Goal: Book appointment/travel/reservation

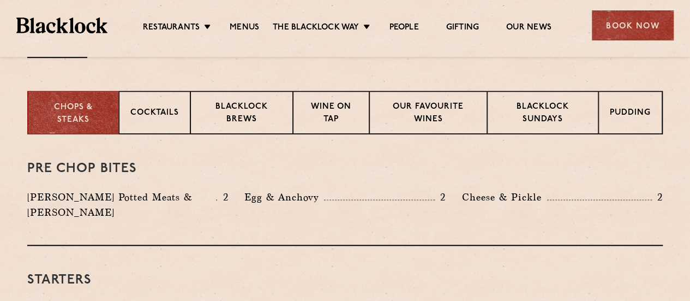
scroll to position [437, 0]
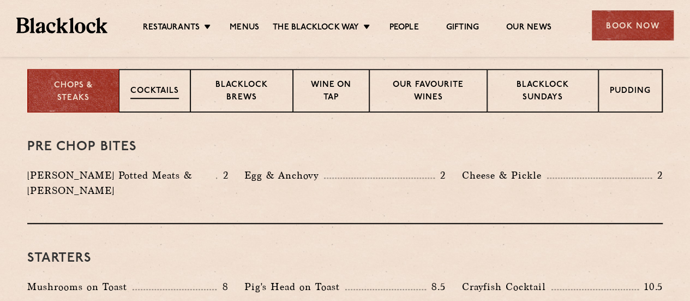
click at [152, 88] on p "Cocktails" at bounding box center [154, 92] width 49 height 14
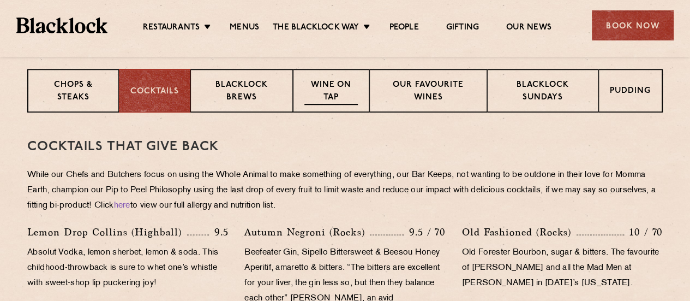
click at [326, 75] on div "Wine on Tap" at bounding box center [331, 91] width 76 height 44
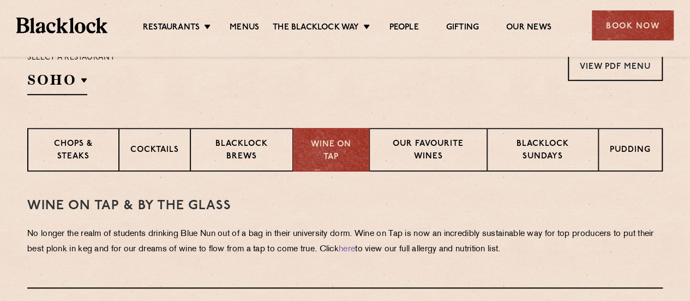
scroll to position [178, 0]
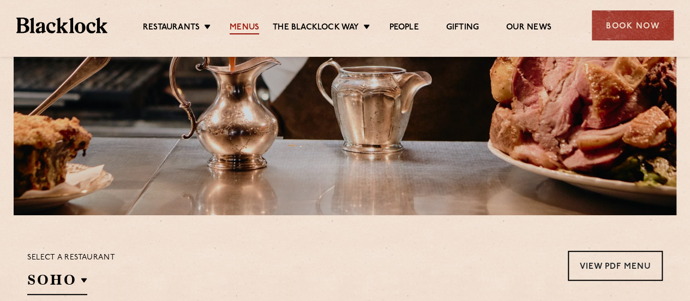
click at [242, 27] on link "Menus" at bounding box center [244, 28] width 29 height 12
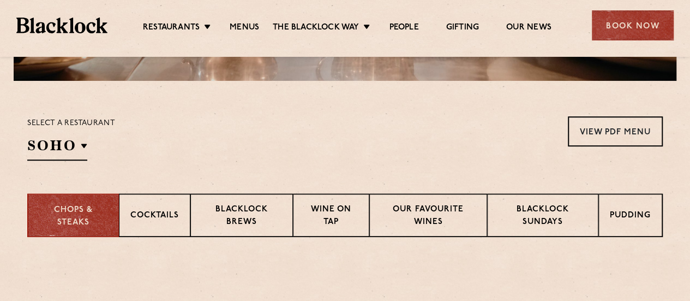
scroll to position [382, 0]
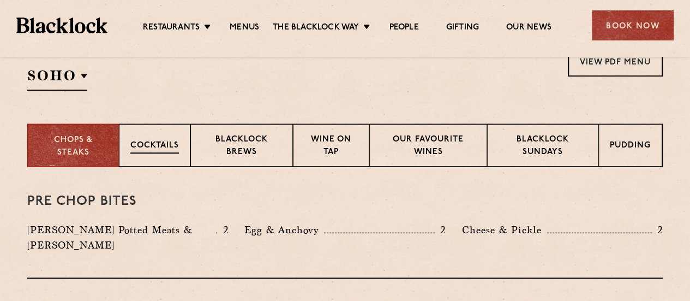
click at [147, 159] on div "Cocktails" at bounding box center [154, 145] width 71 height 44
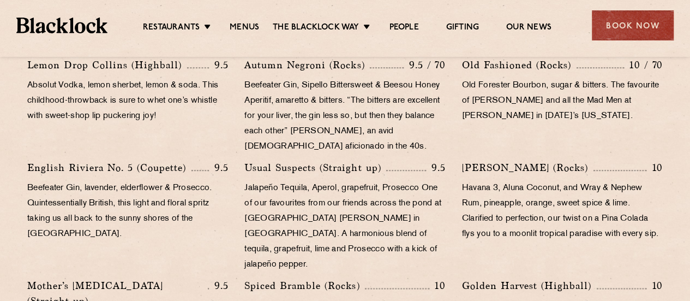
scroll to position [437, 0]
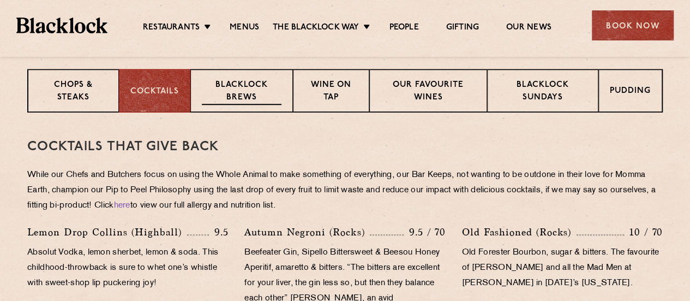
click at [262, 100] on p "Blacklock Brews" at bounding box center [242, 92] width 80 height 26
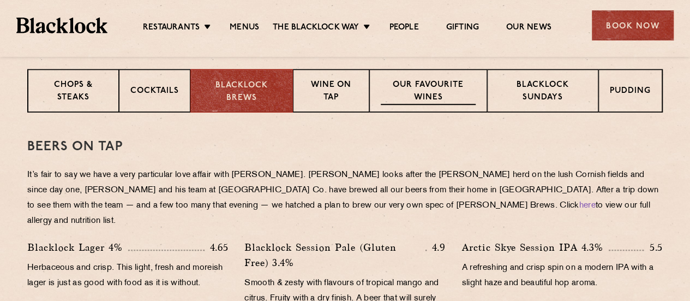
click at [438, 85] on p "Our favourite wines" at bounding box center [428, 92] width 94 height 26
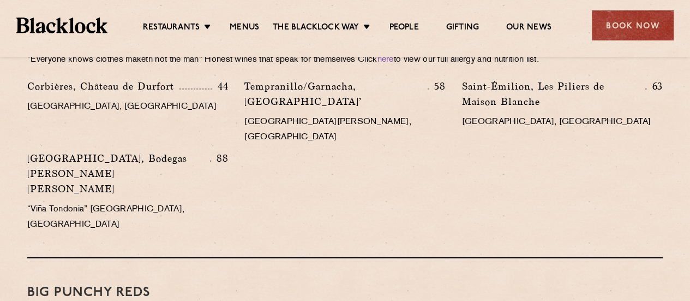
scroll to position [1310, 0]
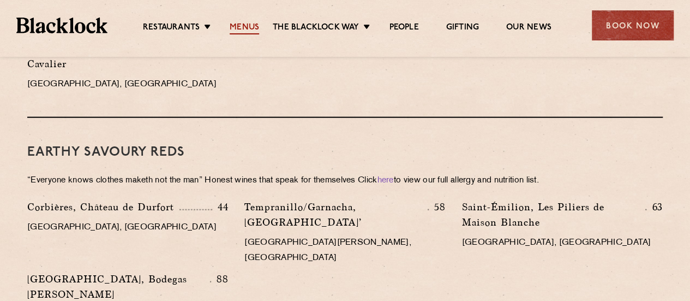
click at [238, 30] on link "Menus" at bounding box center [244, 28] width 29 height 12
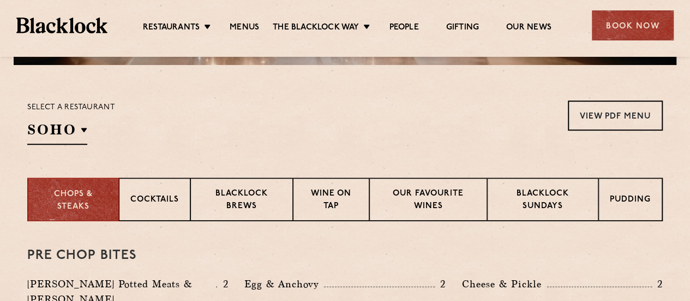
scroll to position [327, 0]
click at [636, 197] on p "Pudding" at bounding box center [631, 201] width 41 height 14
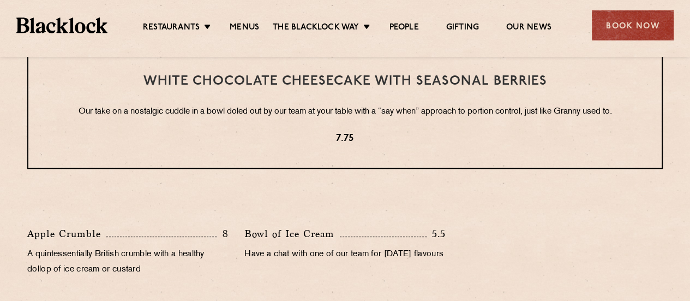
scroll to position [437, 0]
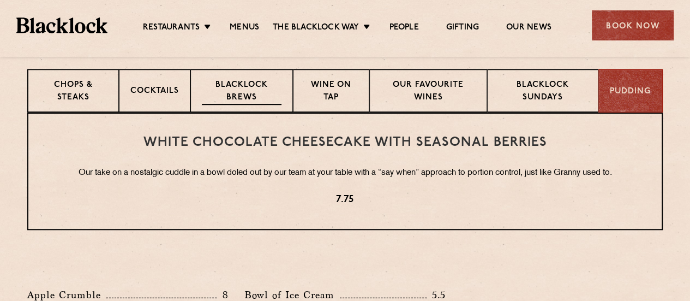
click at [242, 98] on p "Blacklock Brews" at bounding box center [242, 92] width 80 height 26
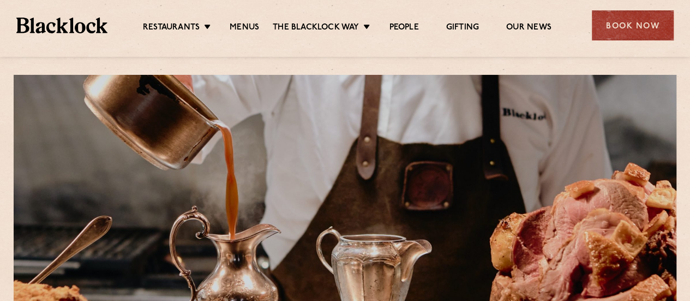
scroll to position [0, 0]
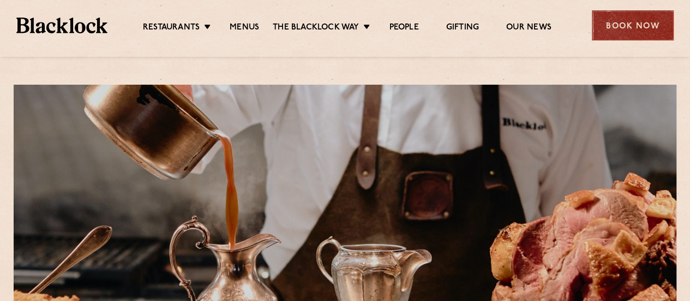
click at [637, 24] on div "Book Now" at bounding box center [633, 25] width 82 height 30
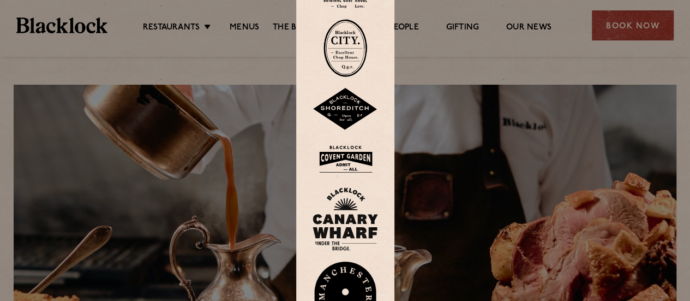
click at [350, 61] on img at bounding box center [346, 48] width 44 height 58
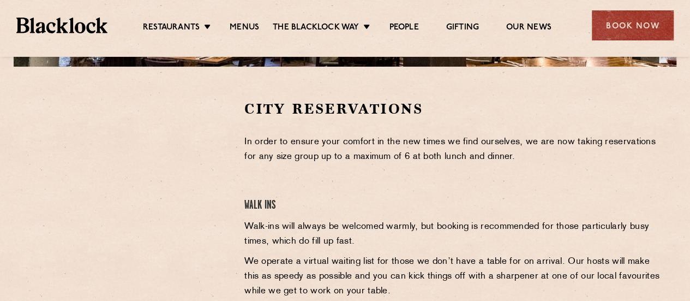
scroll to position [327, 0]
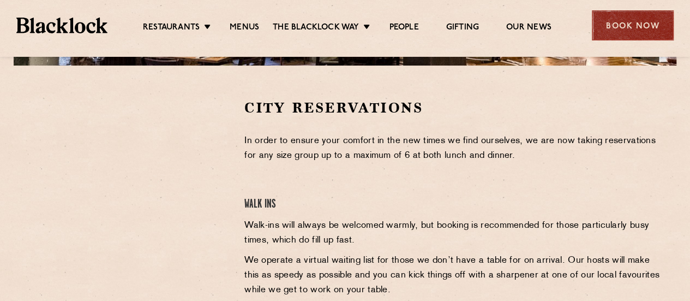
click at [649, 27] on div "Book Now" at bounding box center [633, 25] width 82 height 30
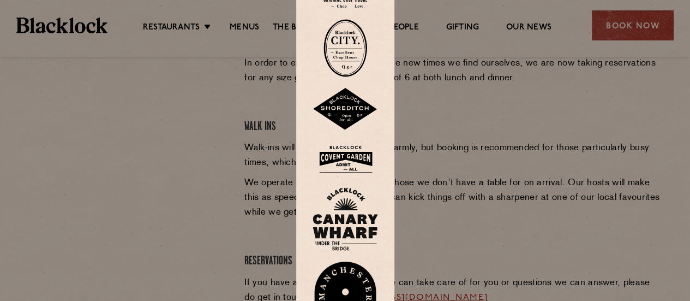
scroll to position [382, 0]
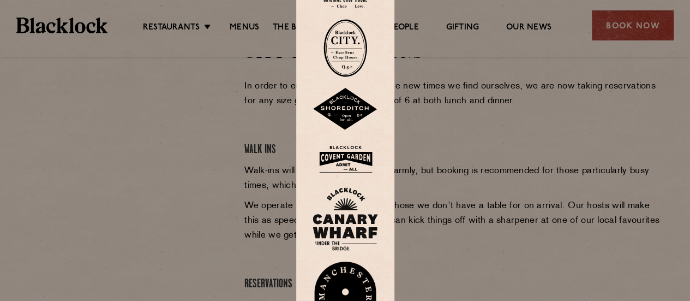
click at [252, 85] on div at bounding box center [345, 150] width 690 height 301
